Goal: Find contact information: Find contact information

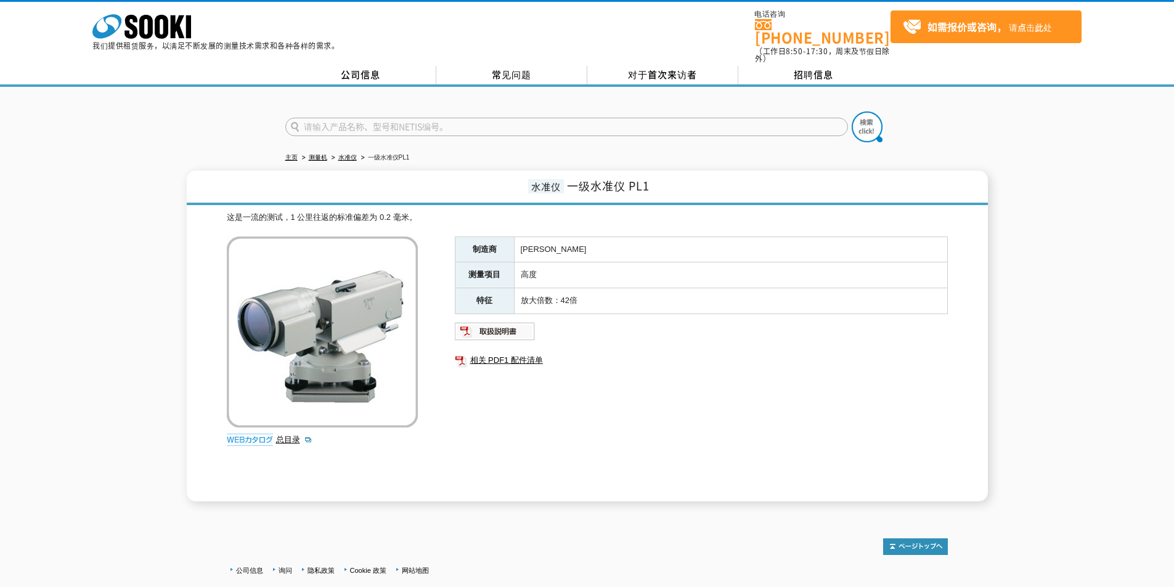
click at [120, 225] on div "水准仪 一级水准仪 PL1 这是一流的测试，1 公里往返的标准偏差为 0.2 毫米。 总目录 制造商 索佳 测量项目 高度 特征 放大倍数：42倍 相关 PD…" at bounding box center [587, 336] width 1174 height 331
click at [515, 325] on img at bounding box center [495, 332] width 81 height 20
click at [364, 68] on font "公司信息" at bounding box center [360, 75] width 39 height 14
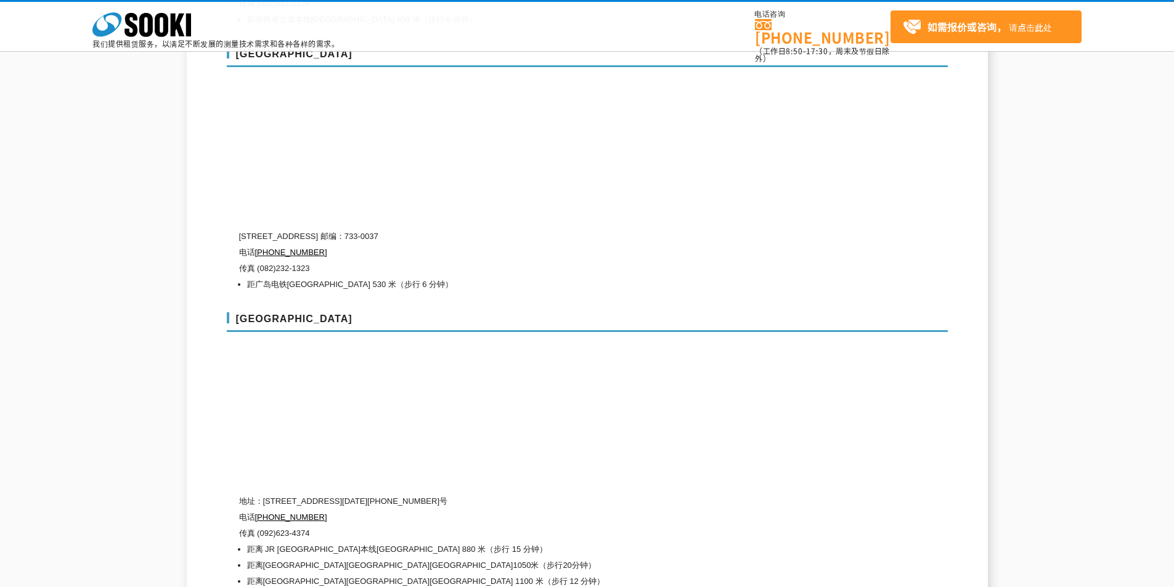
scroll to position [4622, 0]
